Goal: Task Accomplishment & Management: Manage account settings

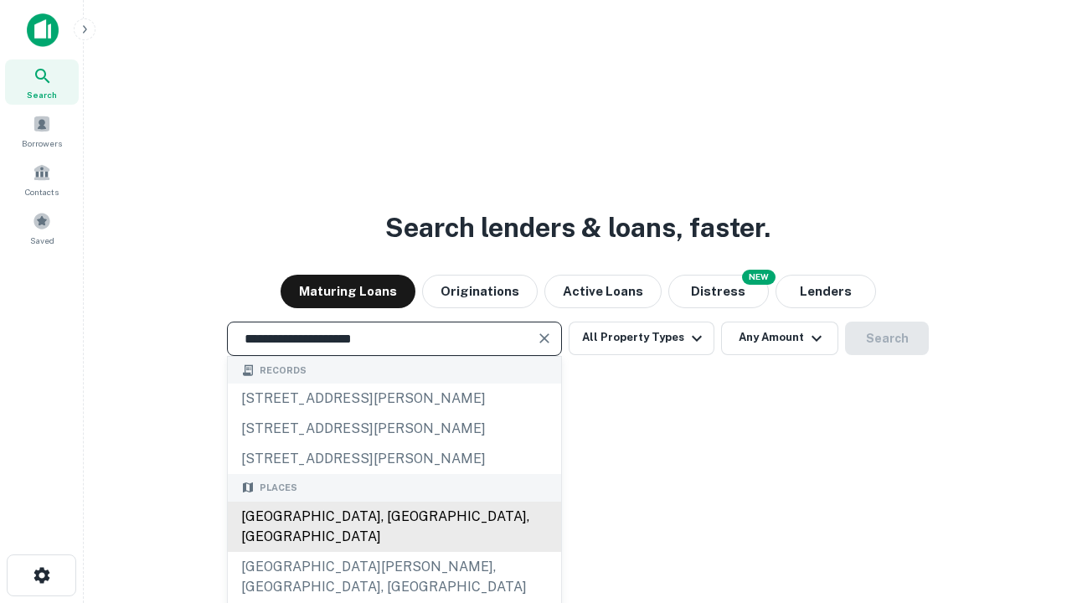
click at [394, 552] on div "Santa Monica, CA, USA" at bounding box center [394, 527] width 333 height 50
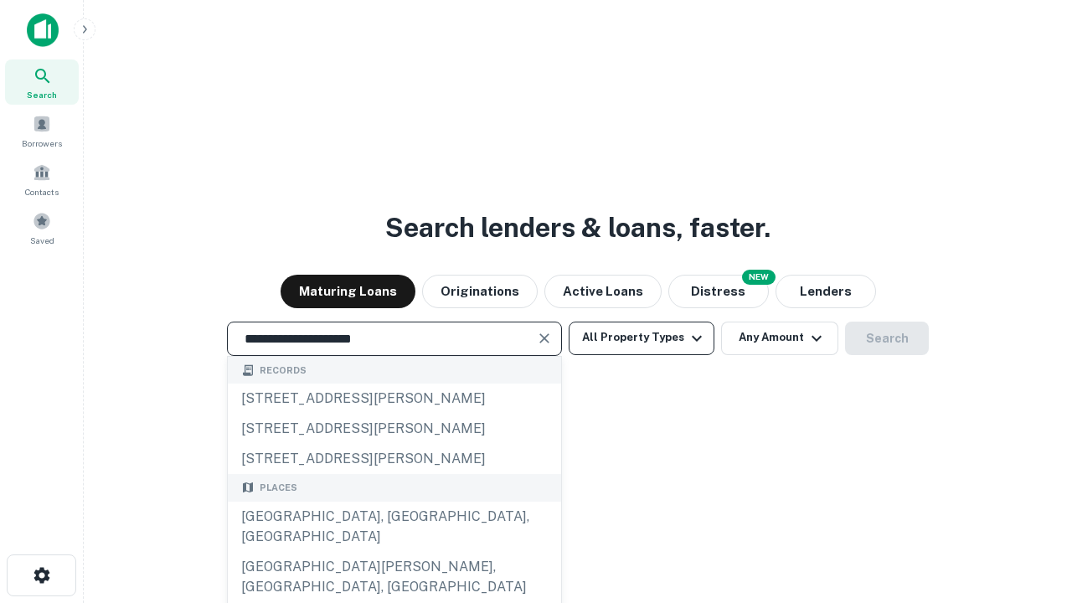
type input "**********"
click at [641, 337] on button "All Property Types" at bounding box center [642, 338] width 146 height 33
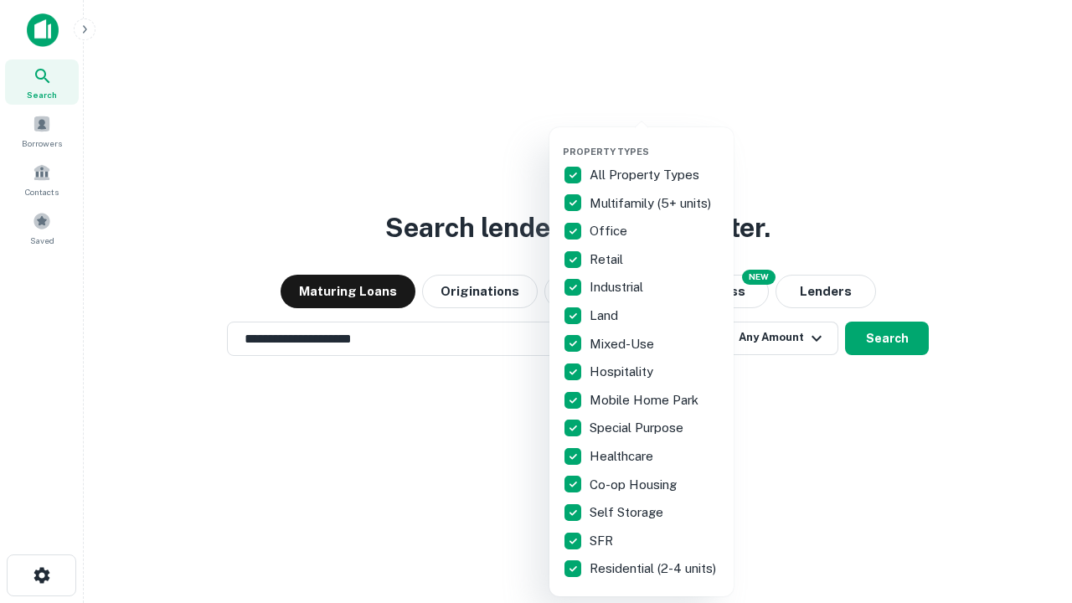
click at [655, 141] on button "button" at bounding box center [655, 141] width 184 height 1
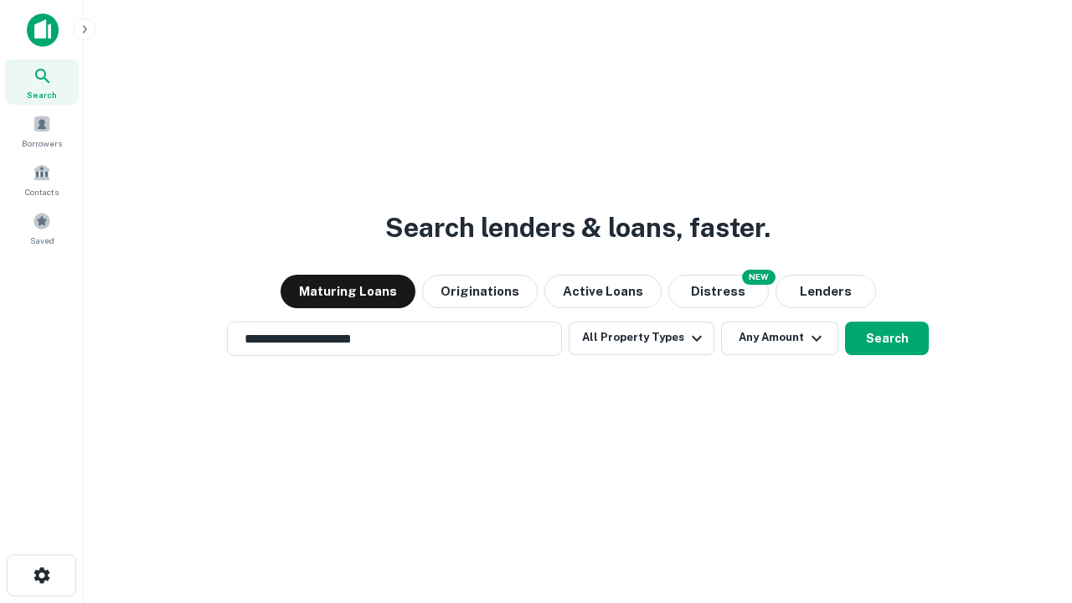
scroll to position [10, 202]
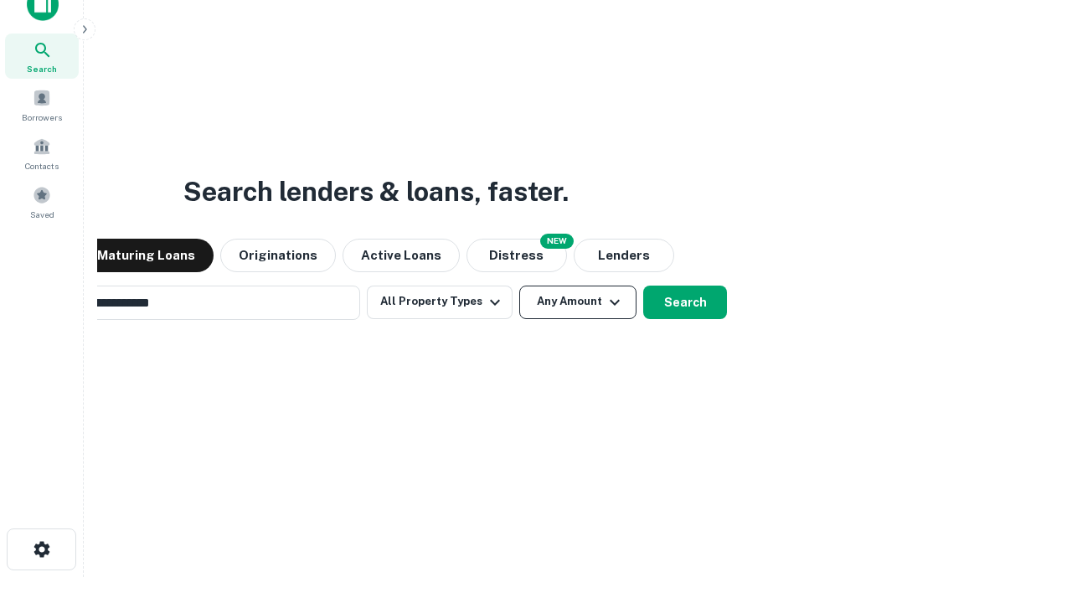
click at [519, 286] on button "Any Amount" at bounding box center [577, 302] width 117 height 33
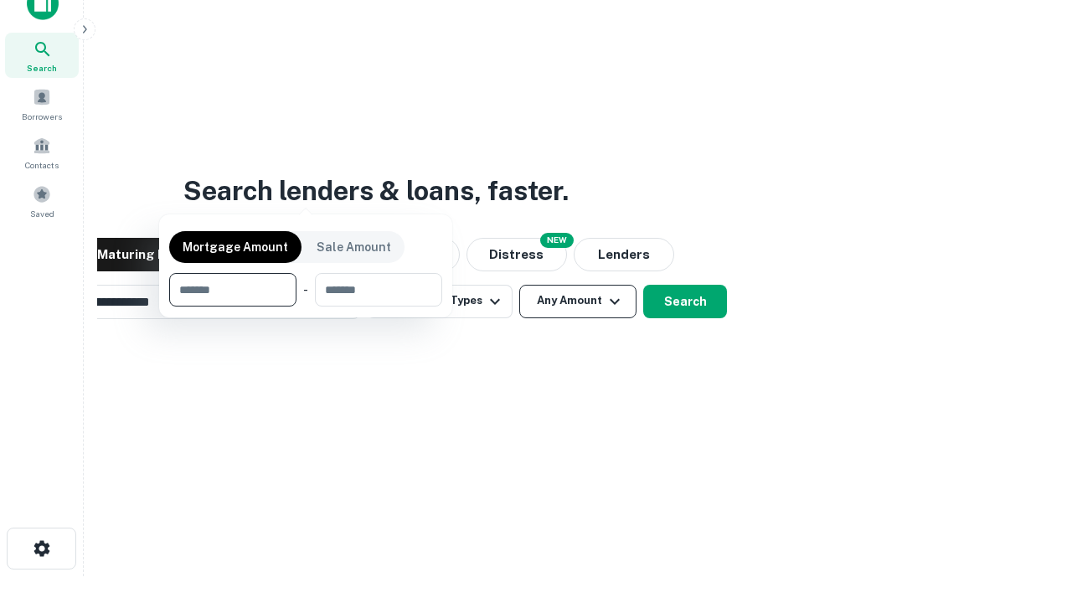
scroll to position [121, 474]
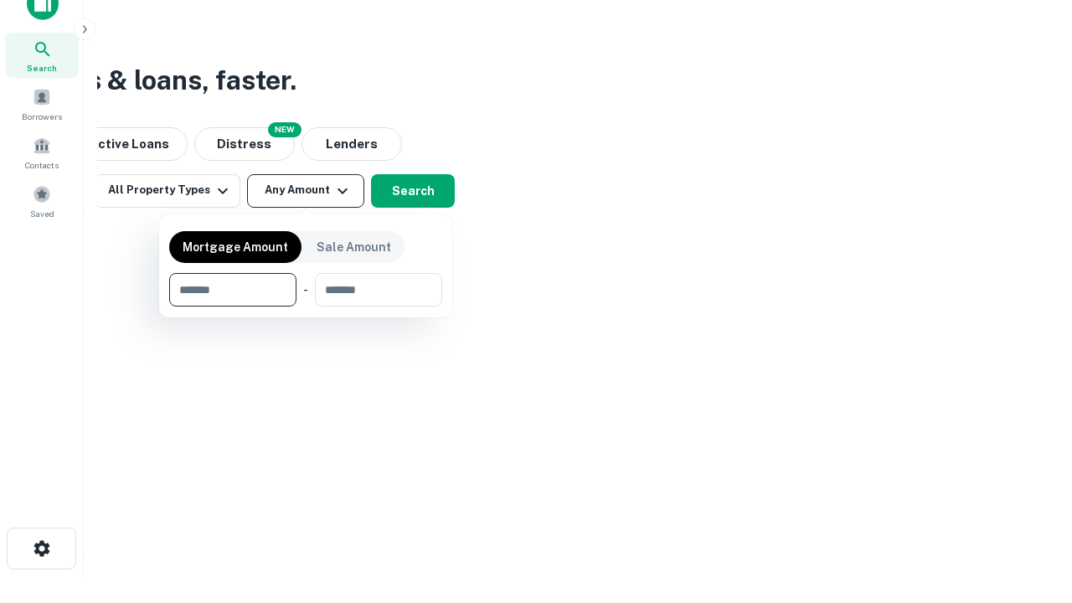
type input "*******"
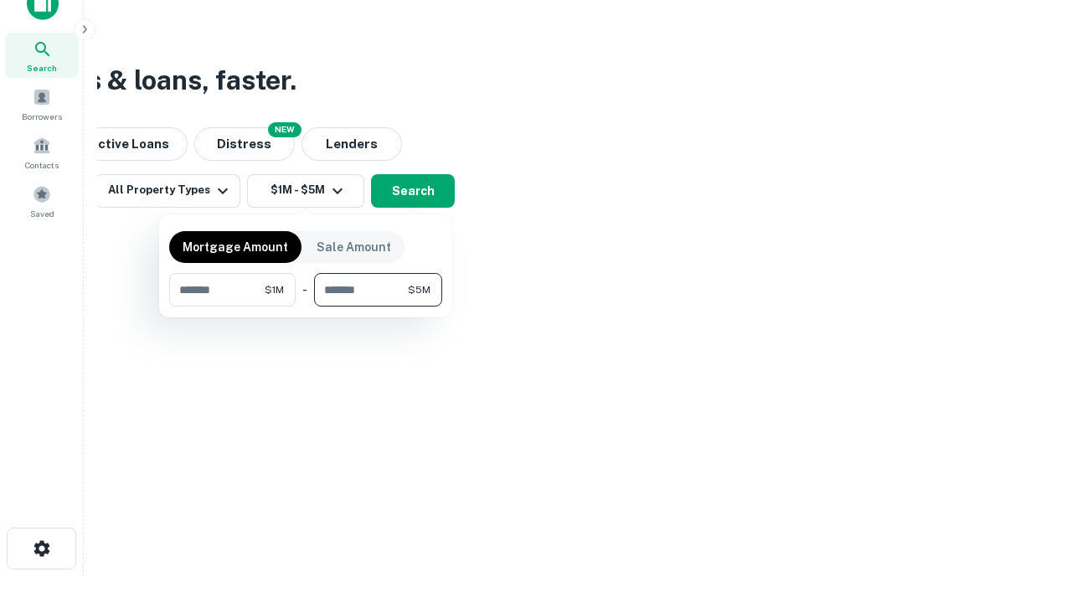
type input "*******"
click at [306, 306] on button "button" at bounding box center [305, 306] width 273 height 1
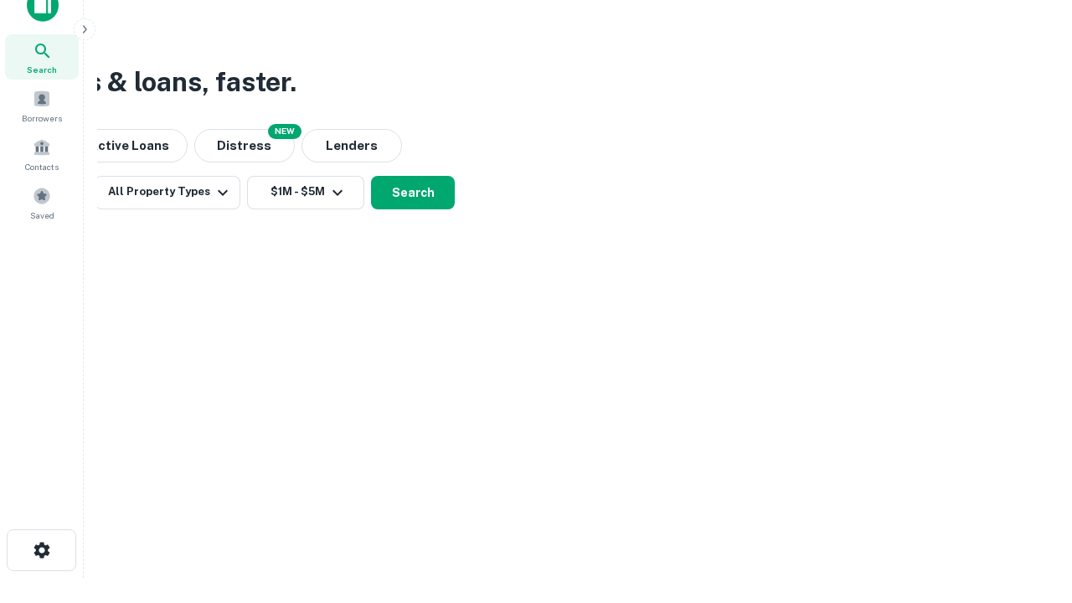
scroll to position [10, 309]
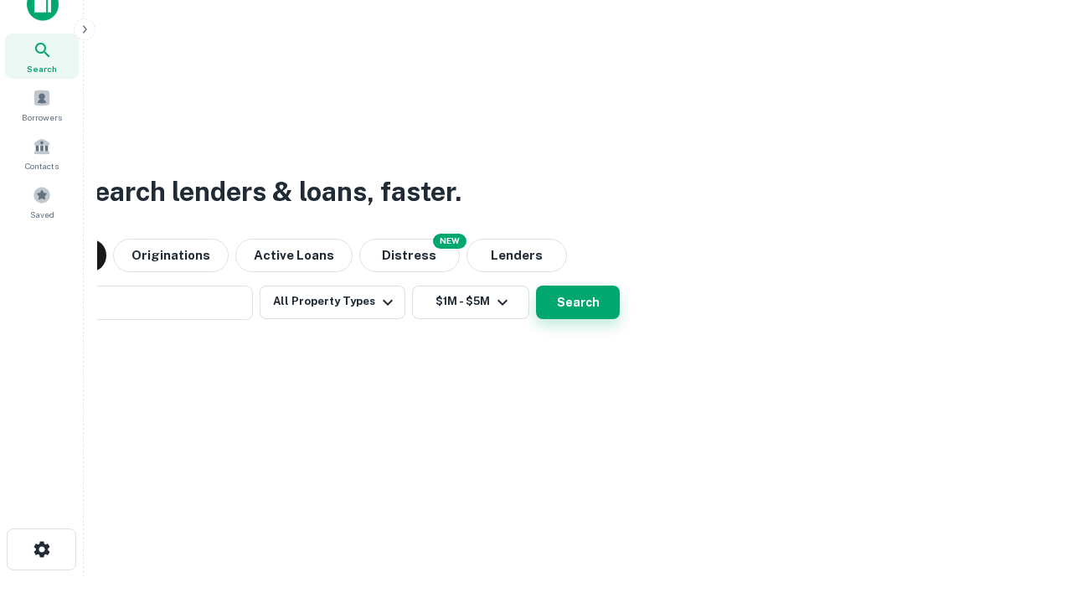
click at [536, 286] on button "Search" at bounding box center [578, 302] width 84 height 33
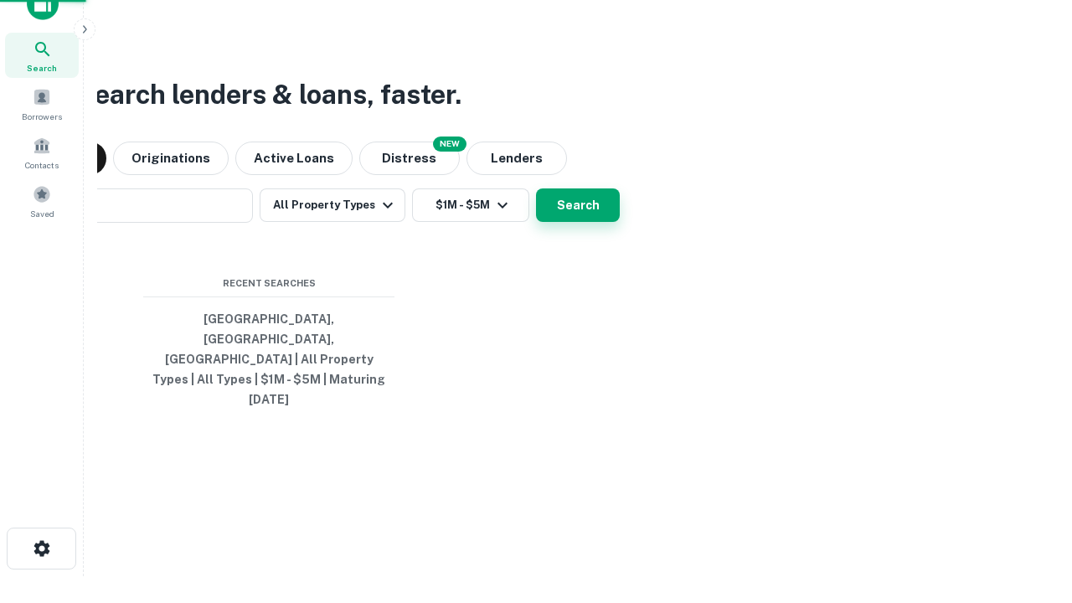
scroll to position [44, 474]
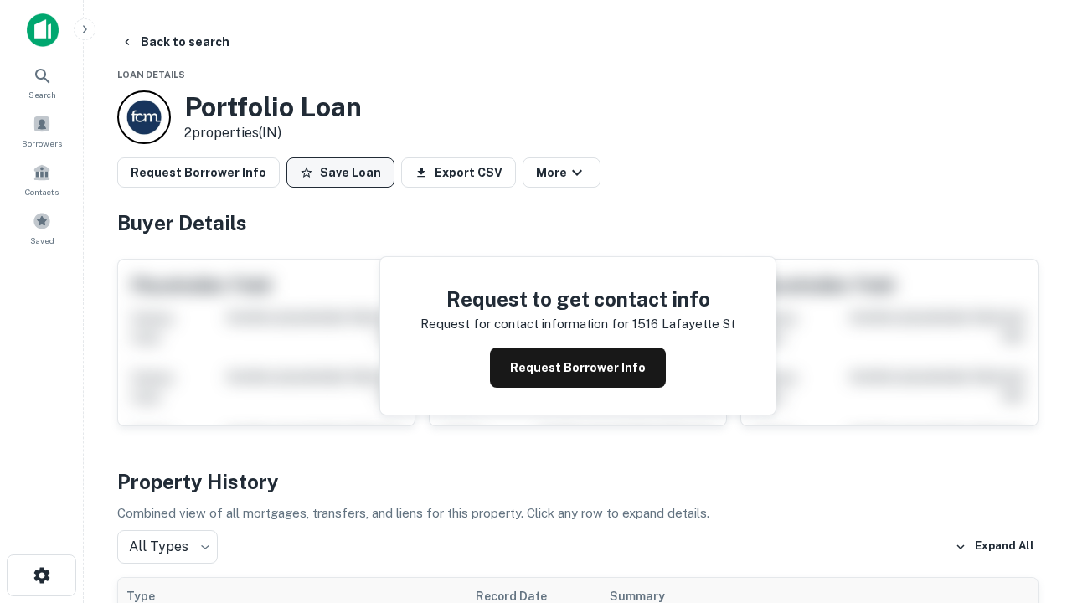
click at [340, 172] on button "Save Loan" at bounding box center [340, 172] width 108 height 30
click at [344, 172] on button "Loan Saved" at bounding box center [344, 172] width 116 height 30
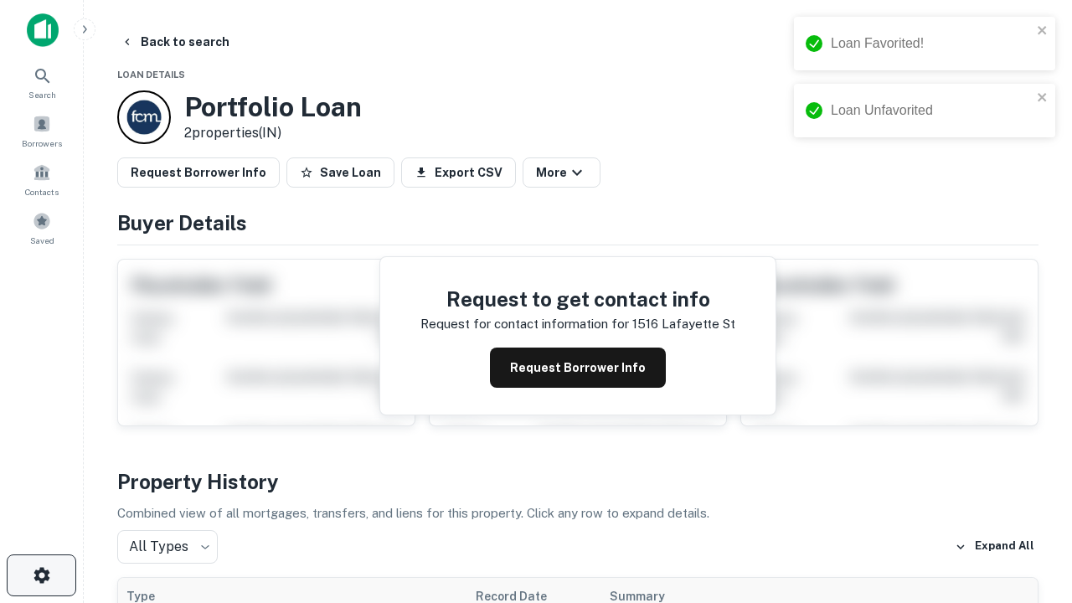
click at [41, 575] on icon "button" at bounding box center [42, 575] width 20 height 20
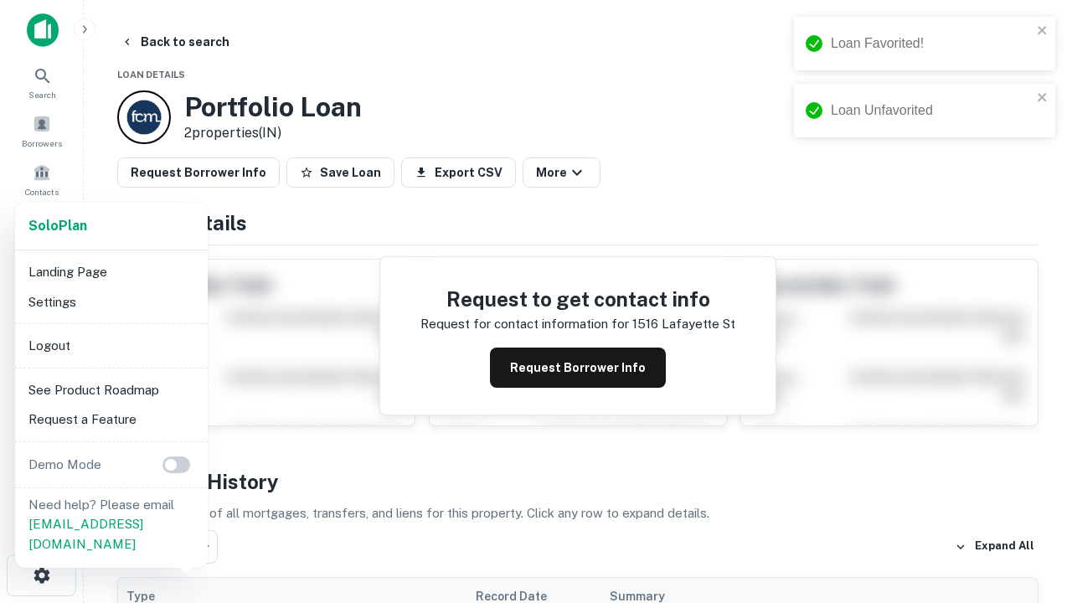
click at [111, 345] on li "Logout" at bounding box center [111, 346] width 179 height 30
